Goal: Task Accomplishment & Management: Use online tool/utility

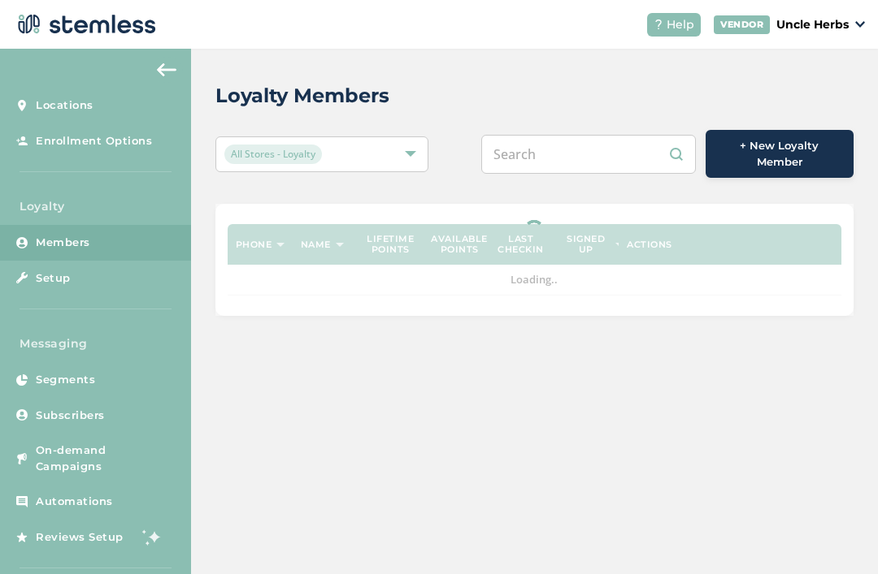
click at [566, 149] on input "text" at bounding box center [588, 154] width 215 height 39
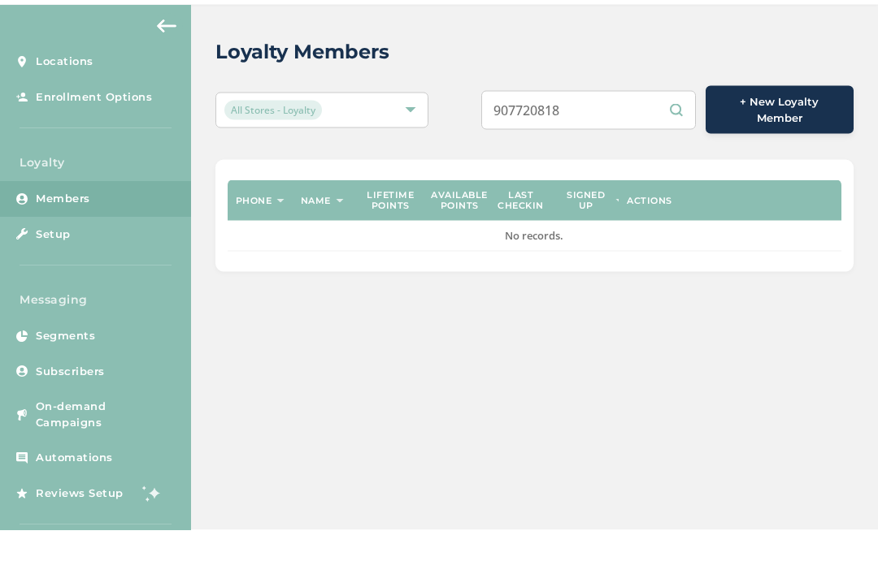
type input "9077208188"
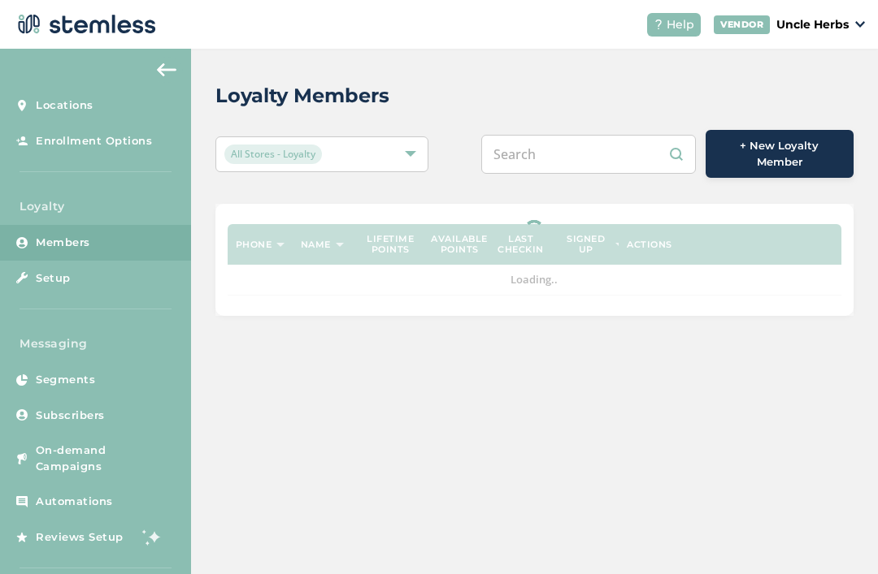
scroll to position [52, 0]
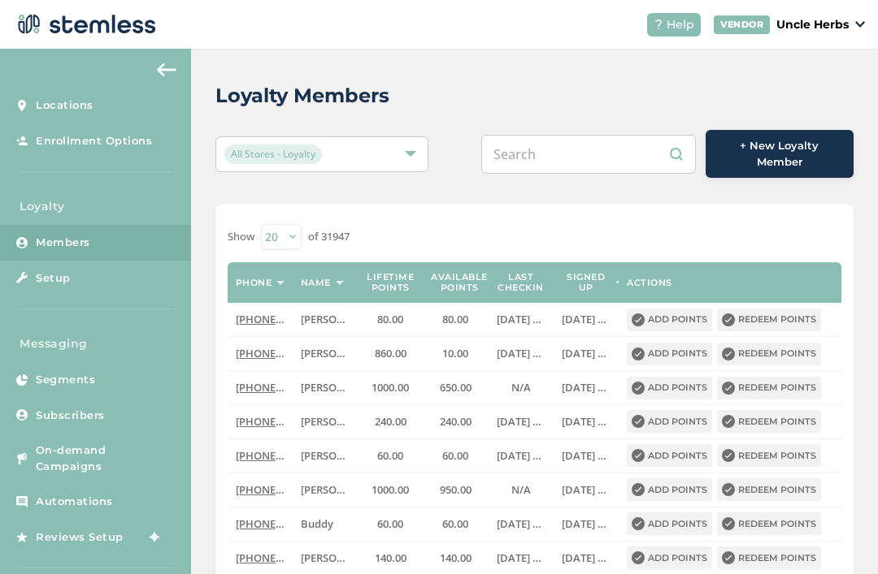
click at [566, 135] on input "text" at bounding box center [588, 154] width 215 height 39
click at [561, 135] on input "text" at bounding box center [588, 154] width 215 height 39
click at [548, 135] on input "text" at bounding box center [588, 154] width 215 height 39
paste input "9077208188"
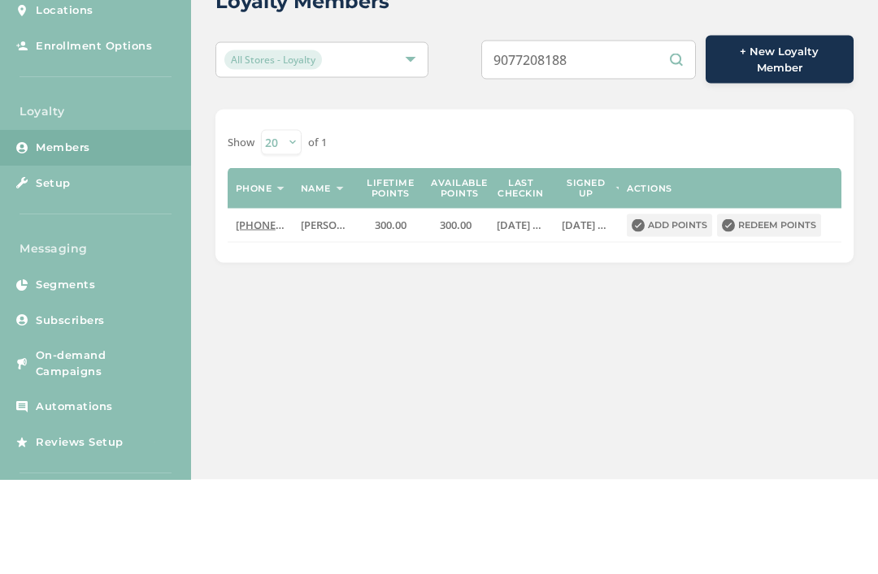
type input "9077208188"
click at [779, 309] on button "Redeem points" at bounding box center [769, 320] width 104 height 23
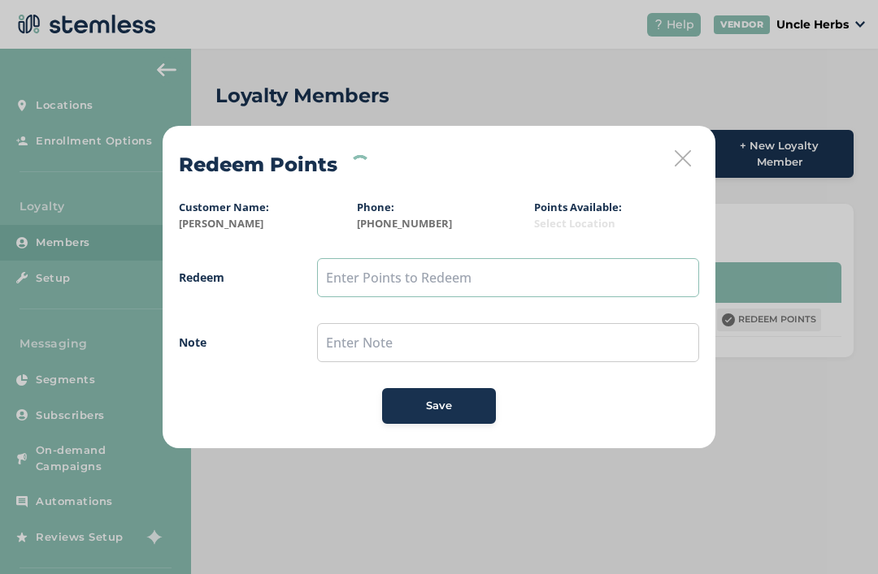
click at [452, 287] on input "text" at bounding box center [508, 277] width 382 height 39
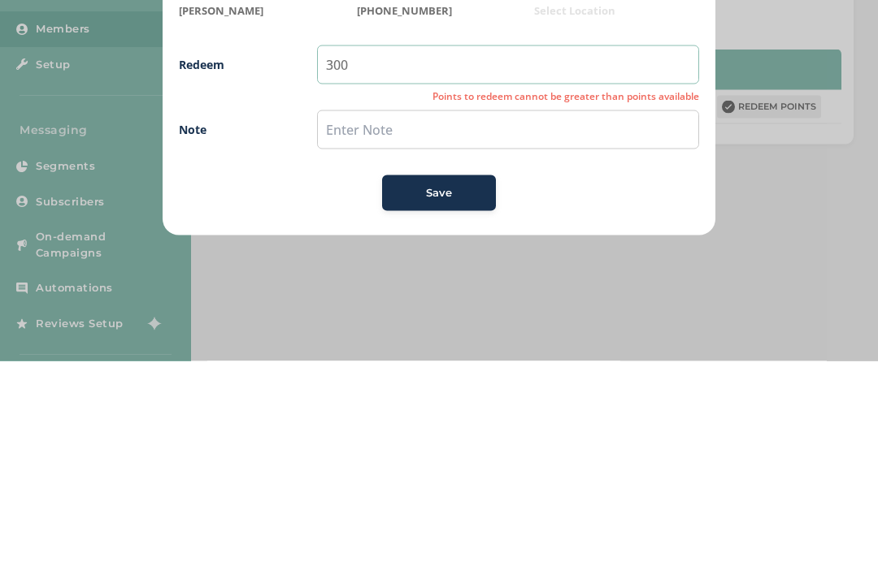
type input "300"
click at [457, 398] on div "Save" at bounding box center [439, 406] width 88 height 16
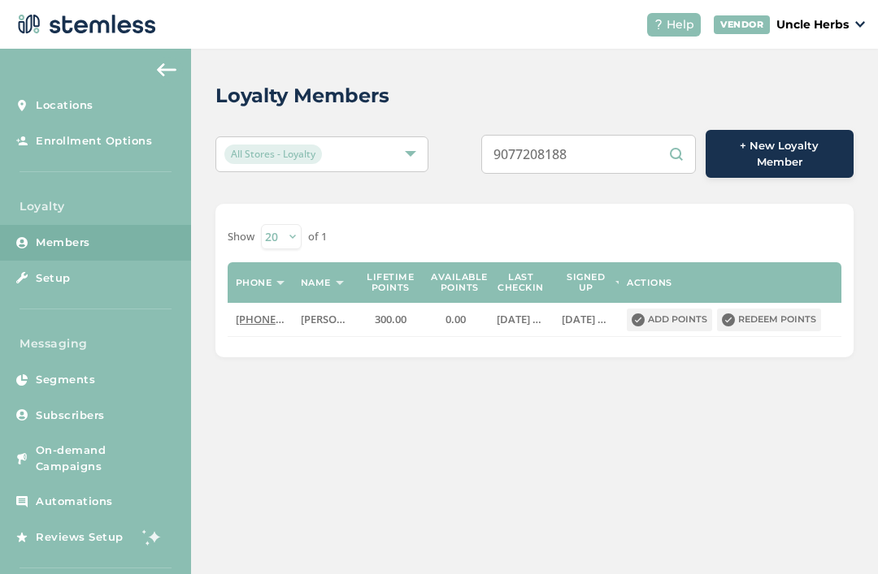
click at [613, 155] on input "9077208188" at bounding box center [588, 154] width 215 height 39
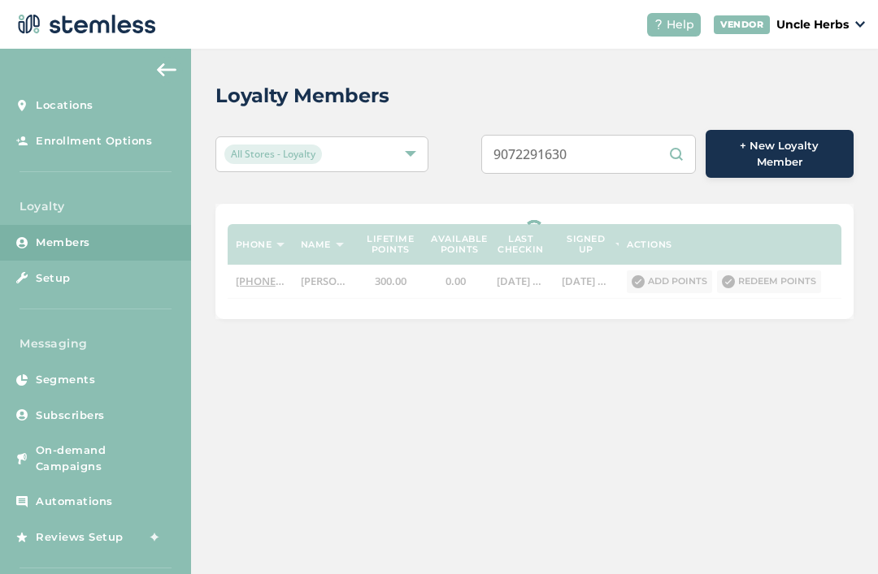
scroll to position [52, 0]
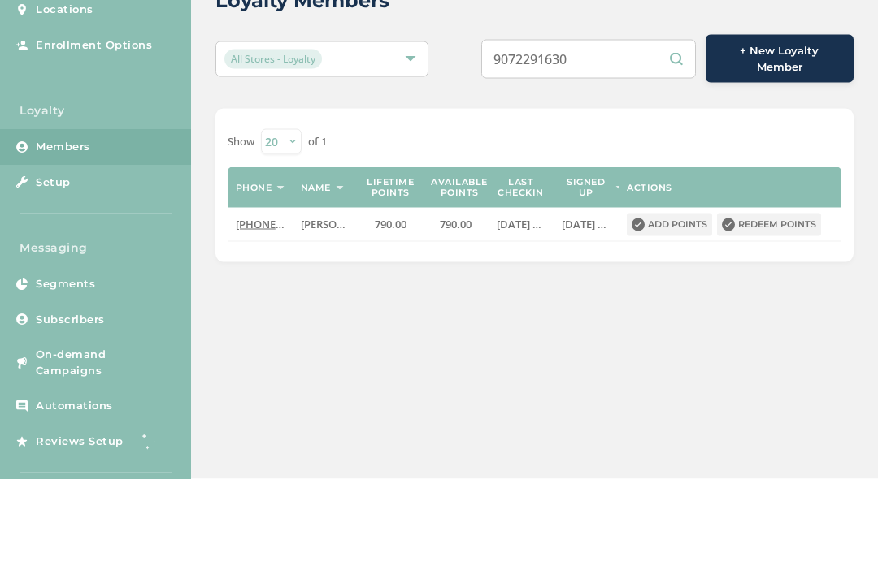
type input "9072291630"
click at [778, 309] on button "Redeem points" at bounding box center [769, 320] width 104 height 23
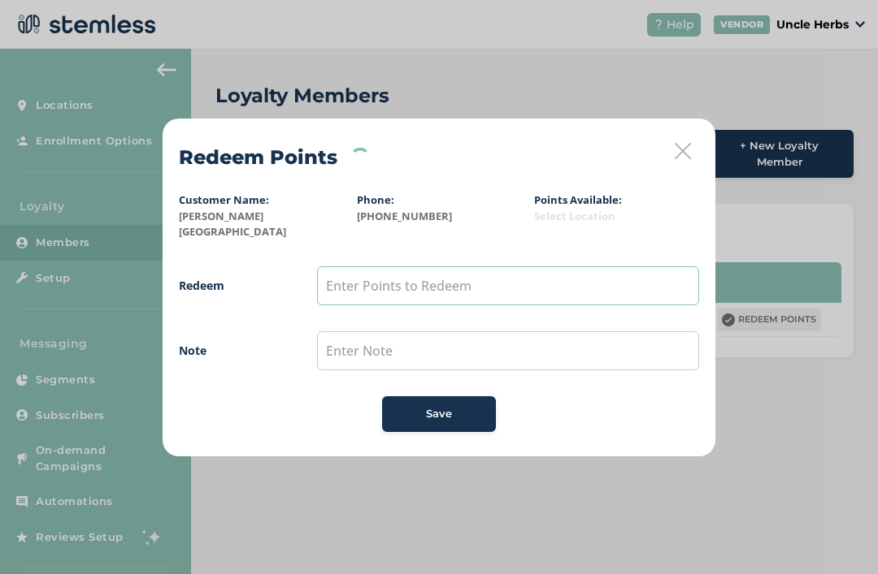
click at [475, 278] on input "text" at bounding box center [508, 286] width 382 height 39
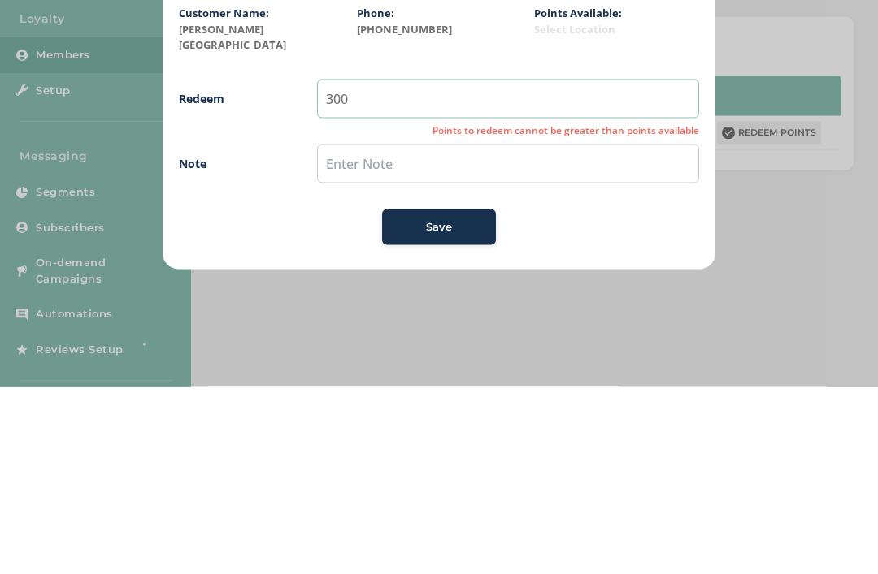
type input "300"
click at [471, 406] on div "Save" at bounding box center [439, 414] width 88 height 16
